Goal: Register for event/course

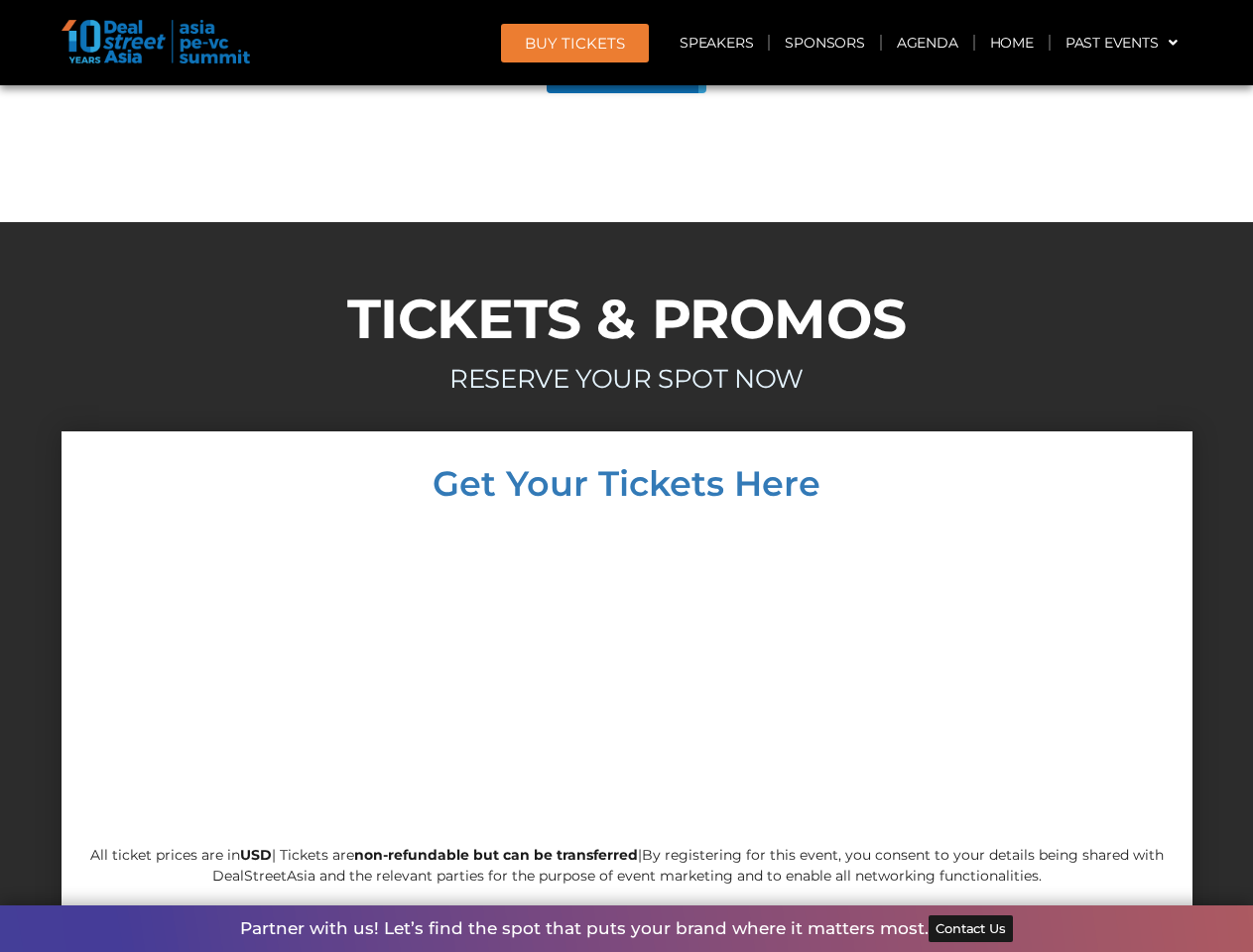
scroll to position [11243, 0]
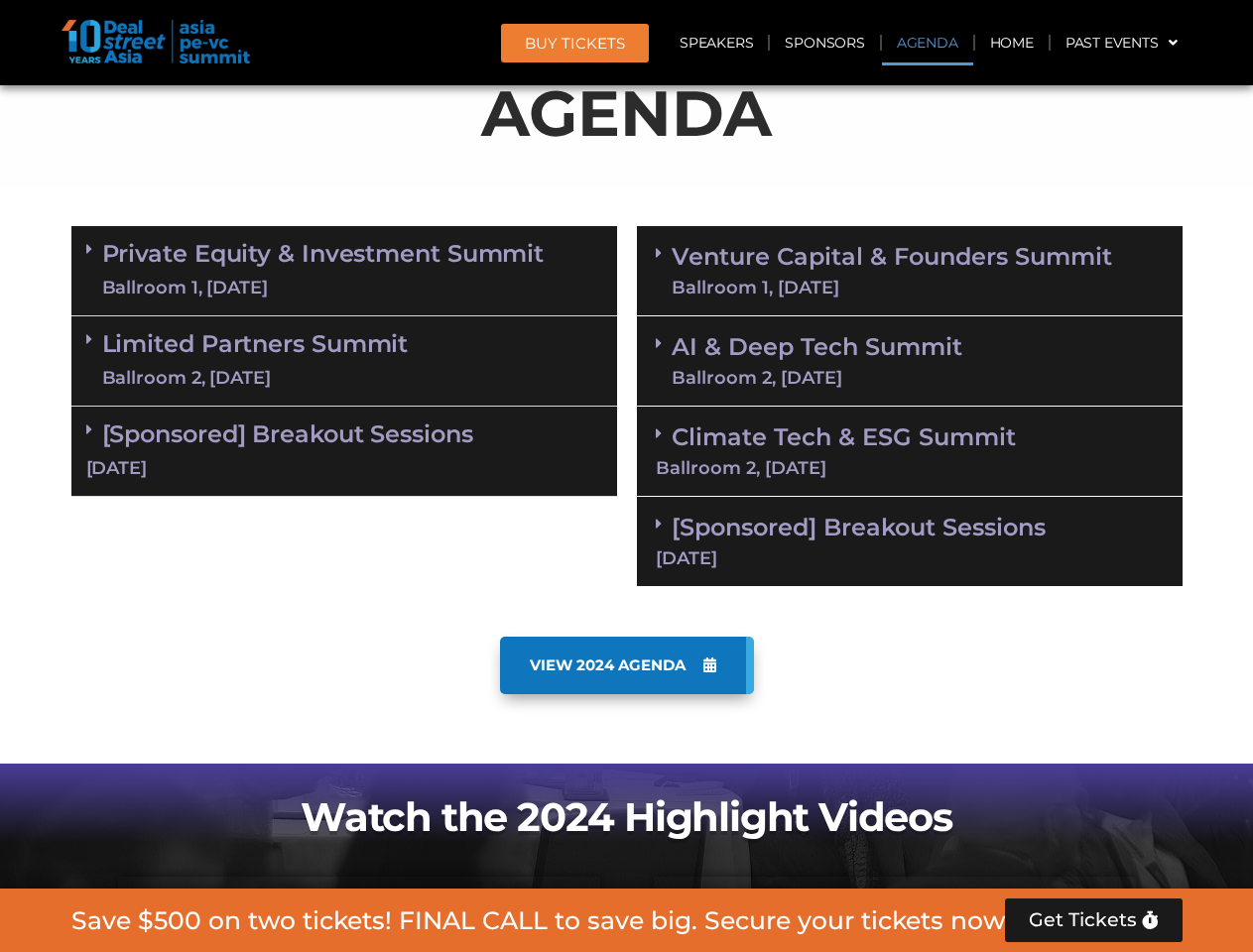
scroll to position [1229, 0]
